Goal: Information Seeking & Learning: Find specific fact

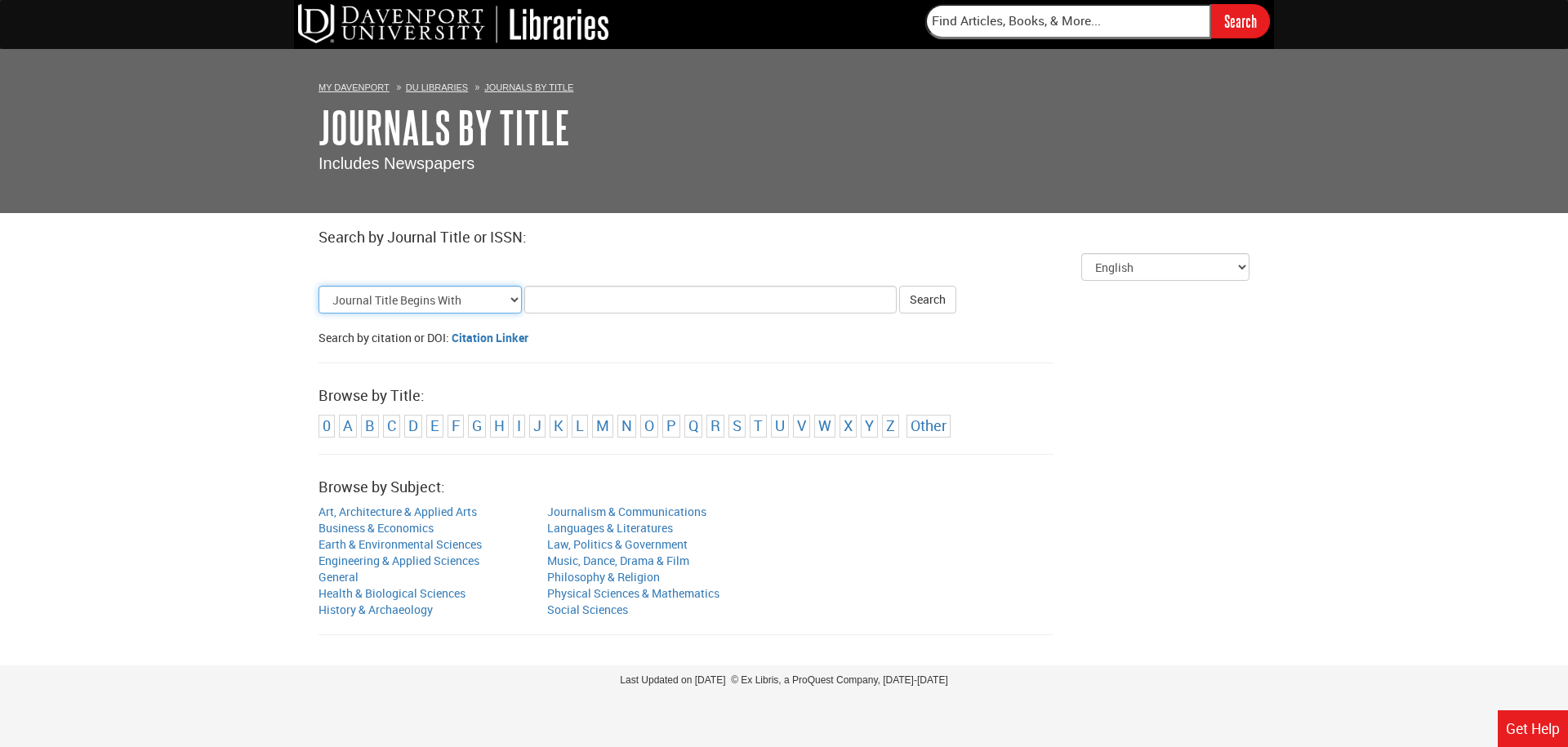
click at [495, 302] on select "Journal Title Begins With Journal Title Equals Journal Title Contains All Words…" at bounding box center [420, 299] width 203 height 28
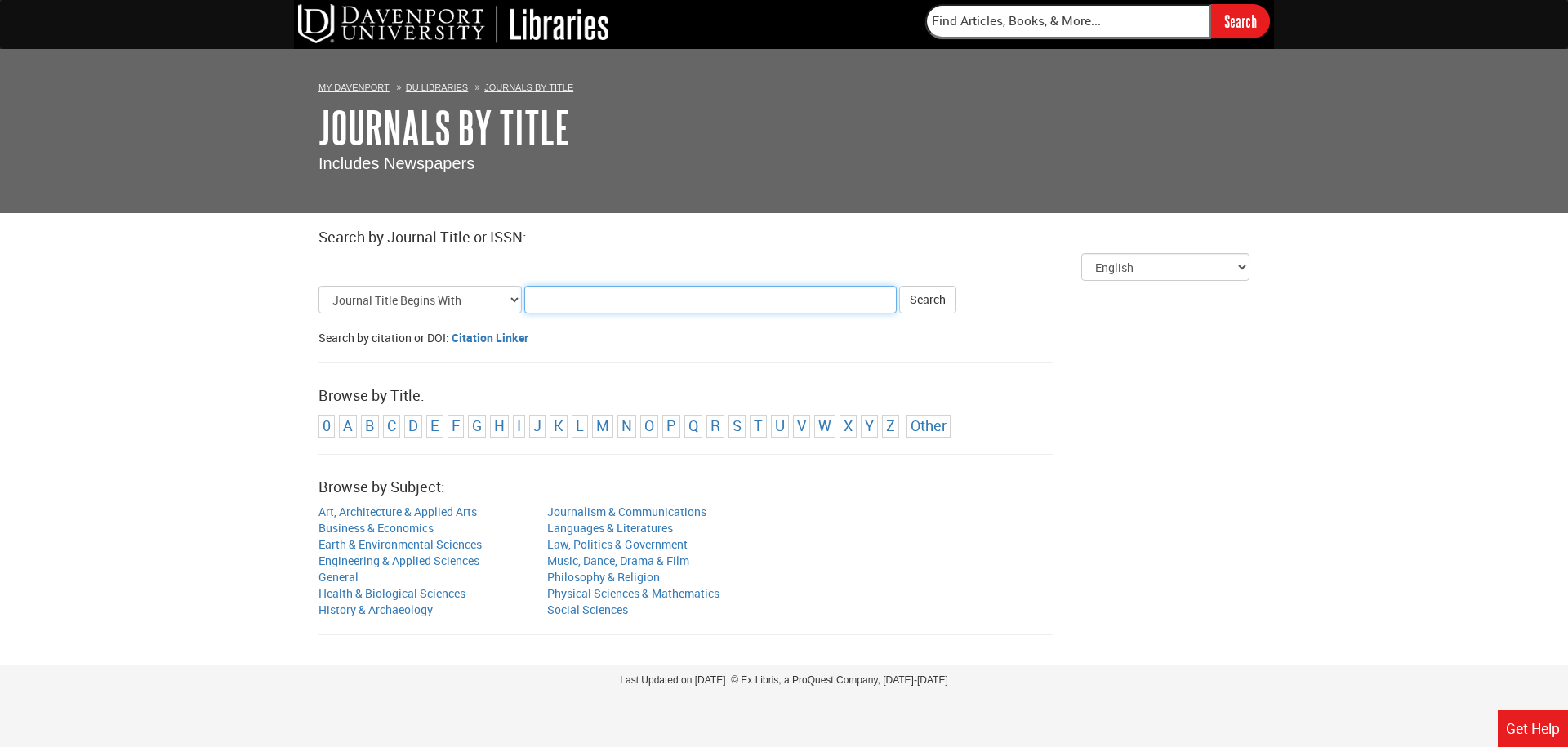
click at [572, 300] on input "Title Search Criteria" at bounding box center [710, 299] width 372 height 28
type input "Nutrition"
click at [899, 285] on button "Search" at bounding box center [927, 299] width 57 height 28
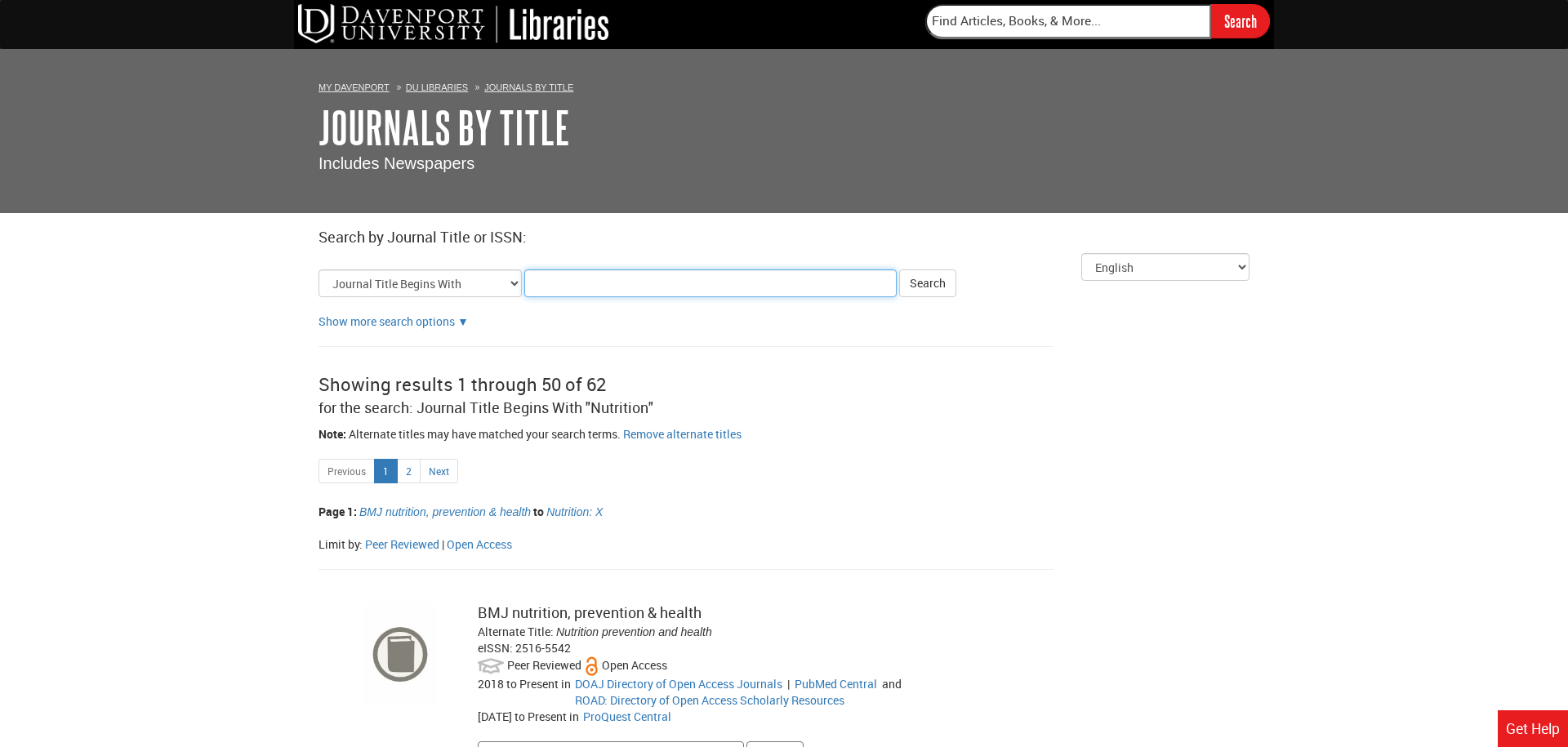
click at [841, 279] on input "Title Search Criteria" at bounding box center [710, 283] width 372 height 28
click at [947, 290] on button "Search" at bounding box center [927, 283] width 57 height 28
click at [693, 285] on input "Nutrition" at bounding box center [710, 283] width 372 height 28
type input "Nutrition and healthy eating"
click at [930, 278] on button "Search" at bounding box center [927, 283] width 57 height 28
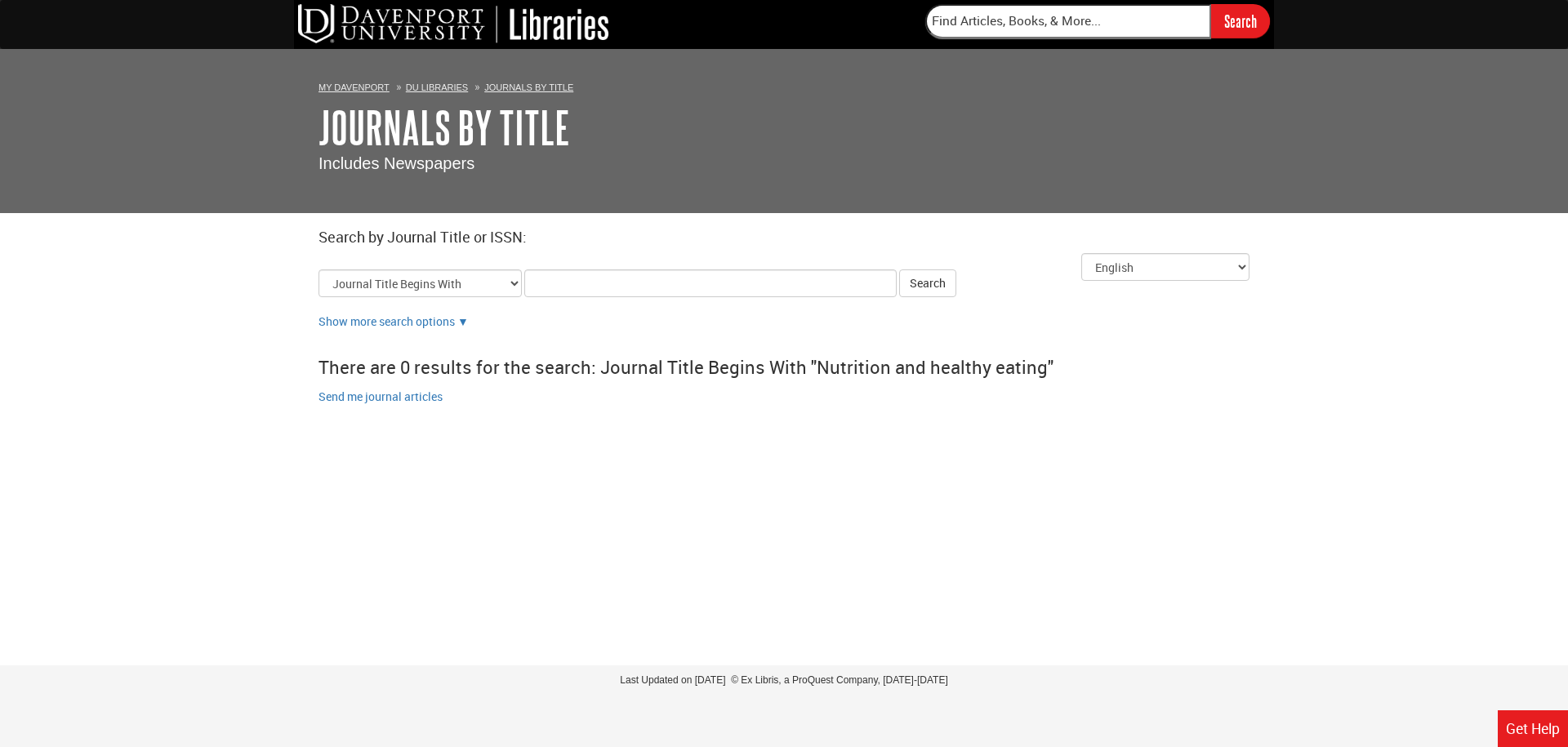
click at [637, 284] on input "Title Search Criteria" at bounding box center [710, 283] width 372 height 28
type input "Nutrition"
click at [921, 286] on button "Search" at bounding box center [927, 283] width 57 height 28
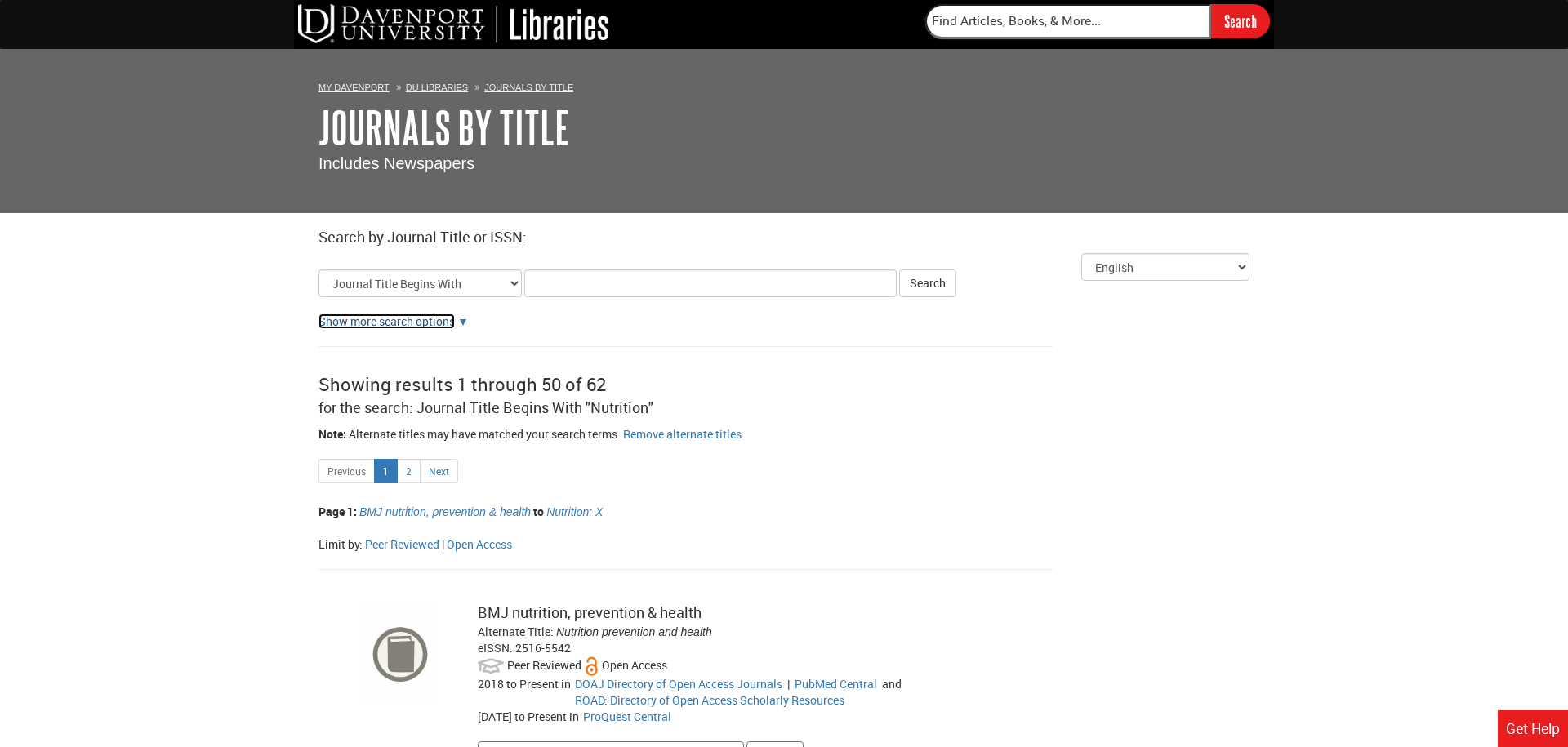
click at [438, 316] on link "Show more search options" at bounding box center [386, 321] width 136 height 15
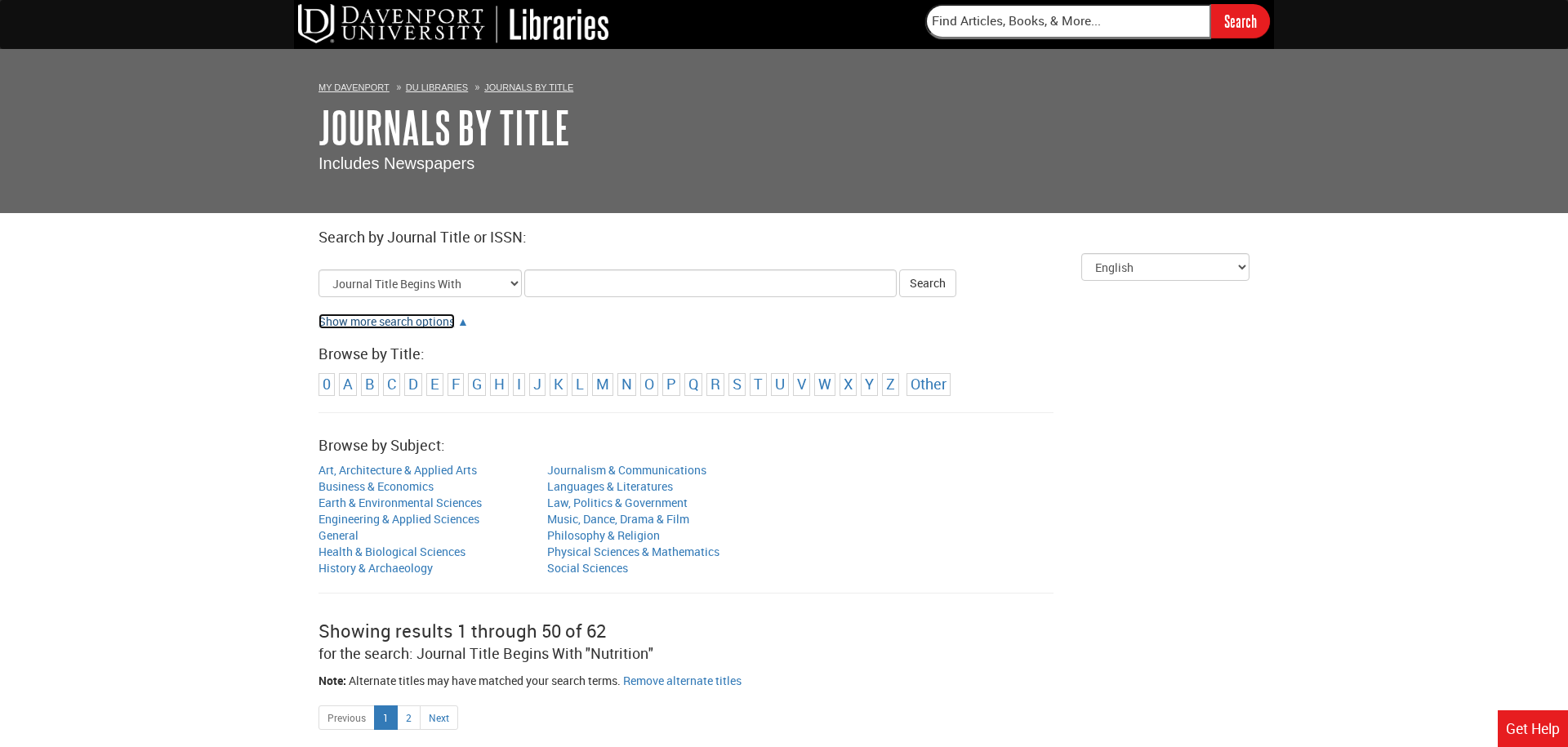
click at [439, 318] on link "Show more search options" at bounding box center [386, 321] width 136 height 15
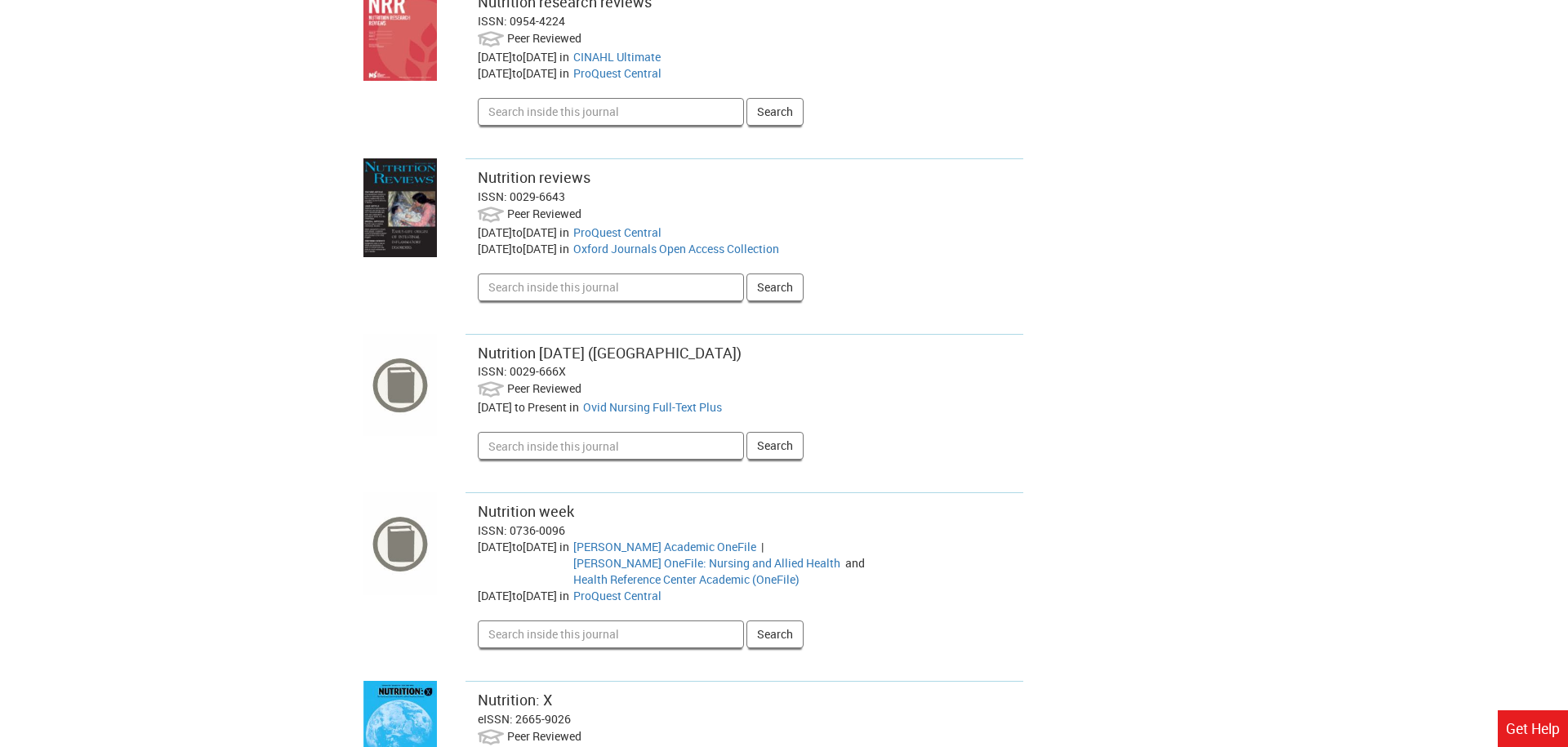
scroll to position [9186, 0]
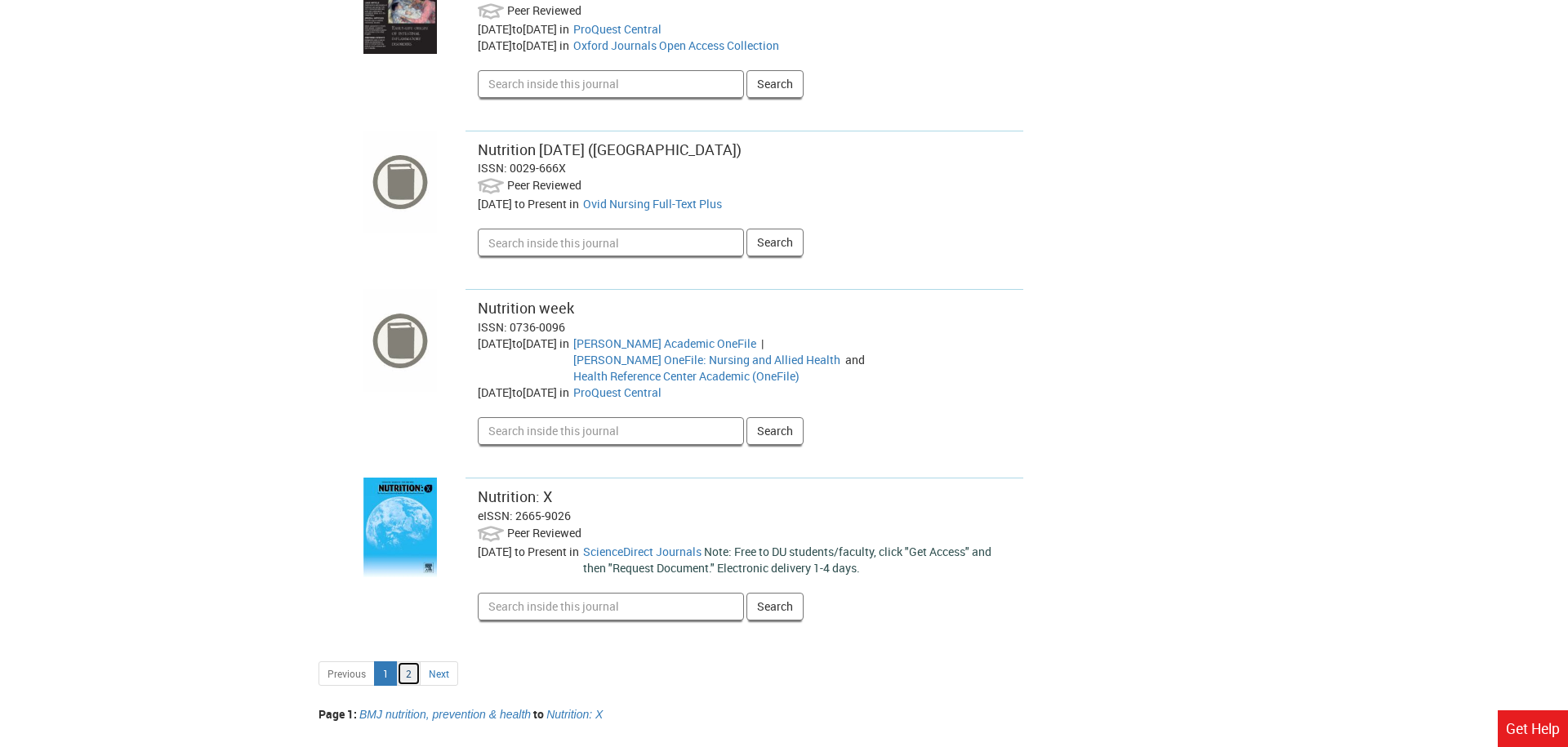
click at [416, 661] on link "2" at bounding box center [408, 672] width 24 height 24
